Goal: Transaction & Acquisition: Purchase product/service

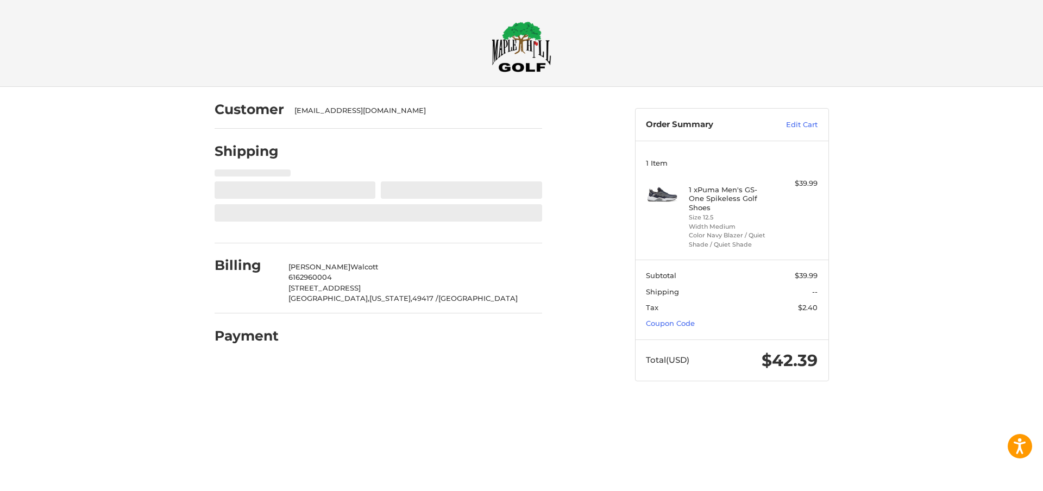
select select "**"
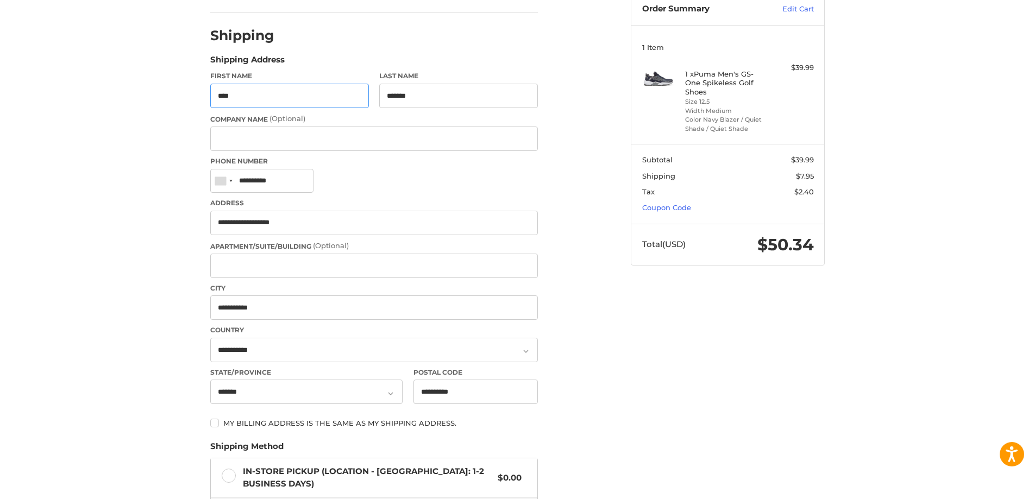
scroll to position [83, 0]
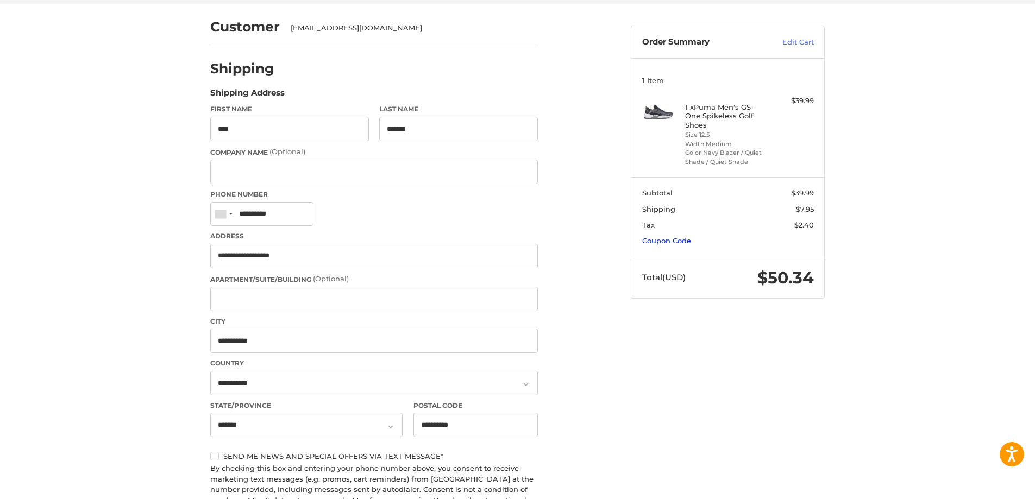
click at [658, 243] on link "Coupon Code" at bounding box center [666, 240] width 49 height 9
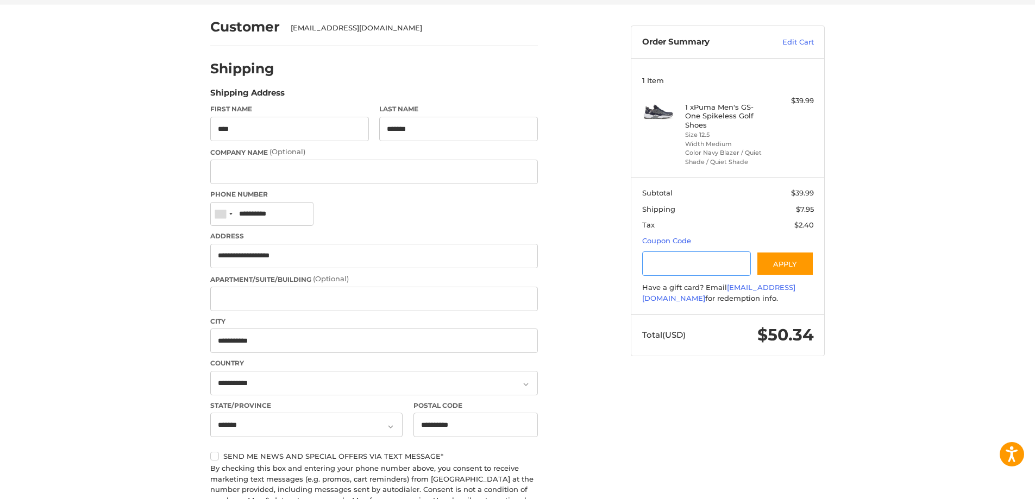
drag, startPoint x: 670, startPoint y: 259, endPoint x: 651, endPoint y: 256, distance: 19.2
click at [670, 259] on input "Gift Certificate or Coupon Code" at bounding box center [696, 263] width 109 height 24
type input "*********"
click at [785, 265] on button "Apply" at bounding box center [785, 263] width 58 height 24
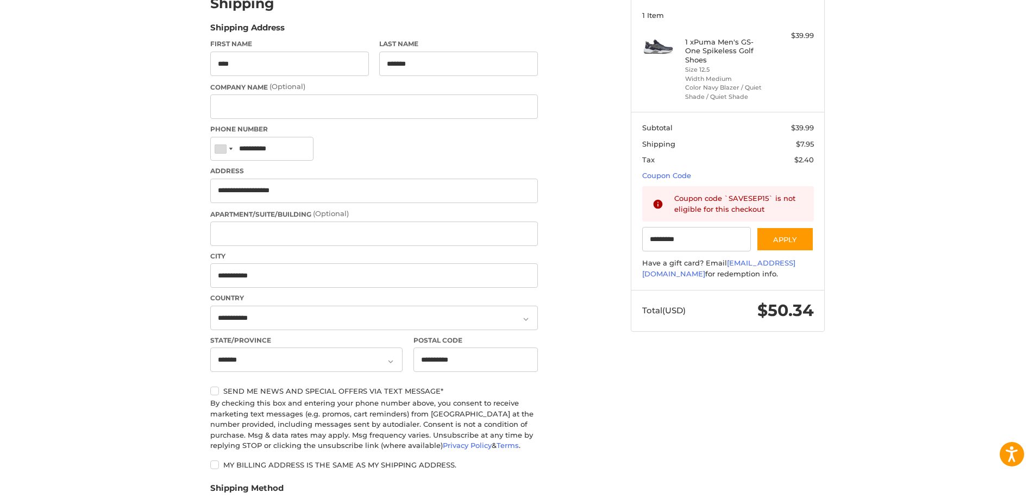
scroll to position [0, 0]
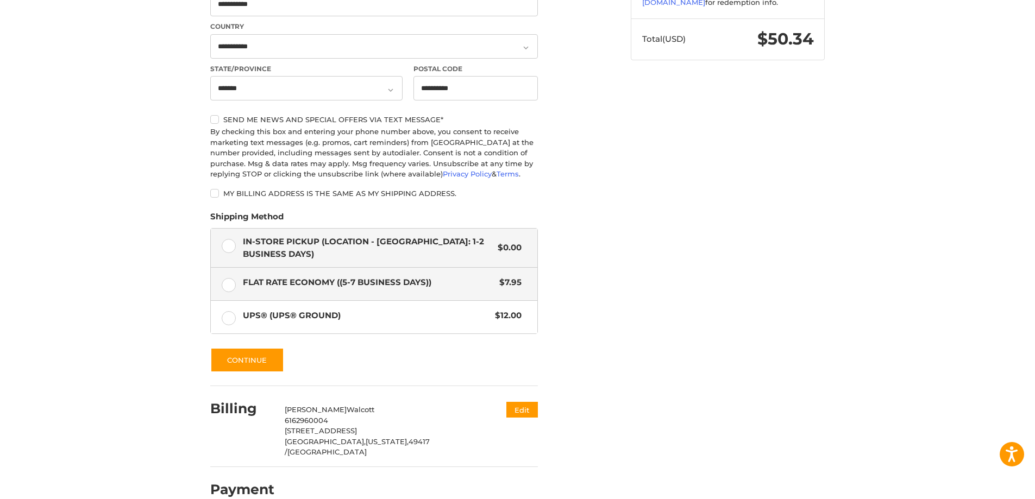
scroll to position [428, 0]
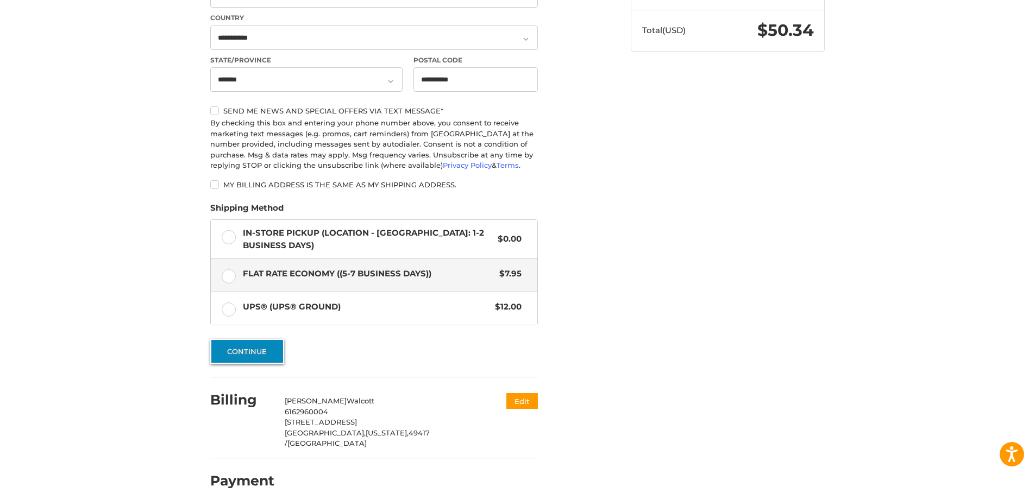
click at [254, 346] on button "Continue" at bounding box center [247, 351] width 74 height 25
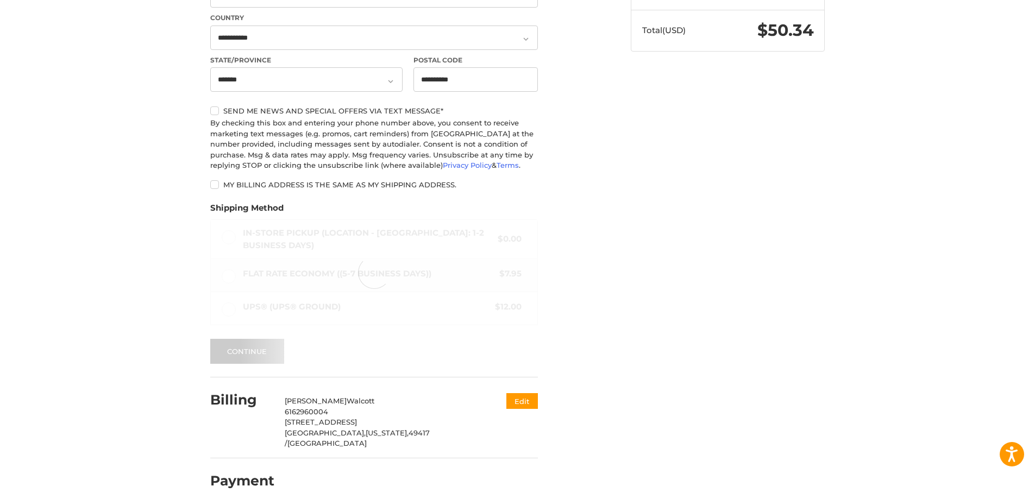
scroll to position [2, 0]
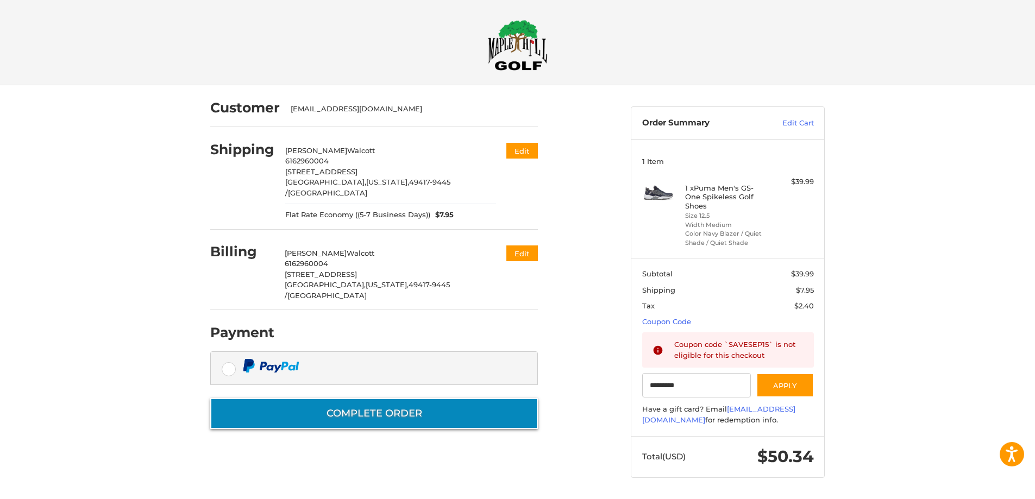
click at [419, 398] on button "Complete order" at bounding box center [374, 413] width 328 height 31
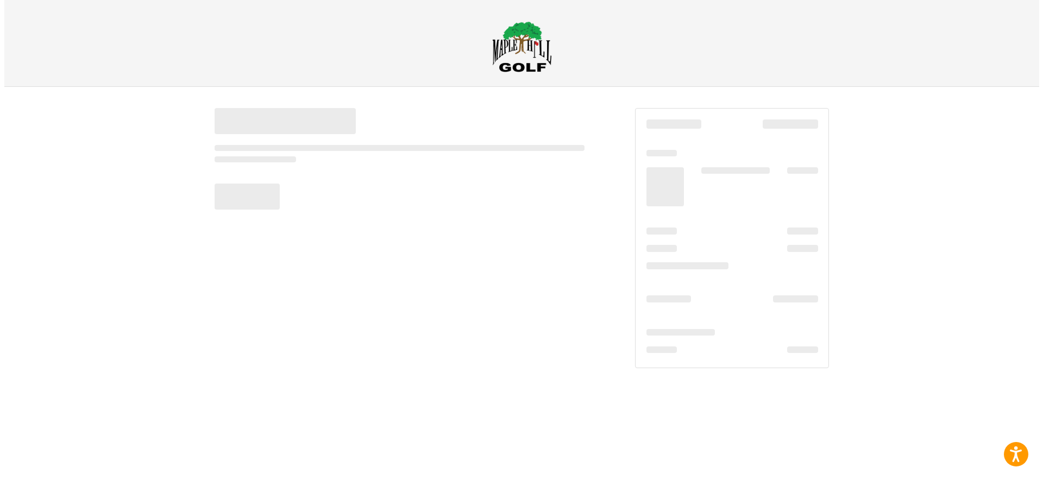
scroll to position [0, 0]
